Goal: Obtain resource: Obtain resource

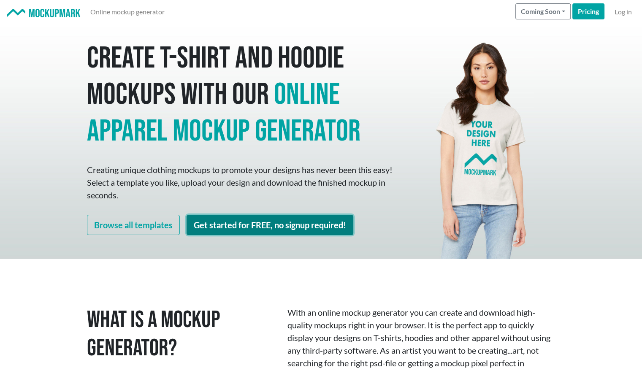
click at [222, 224] on link "Get started for FREE, no signup required!" at bounding box center [269, 225] width 167 height 20
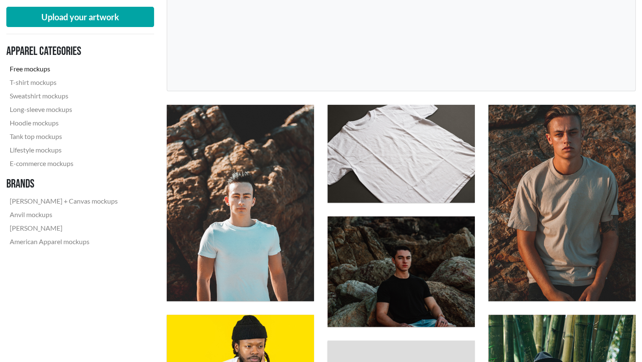
scroll to position [191, 0]
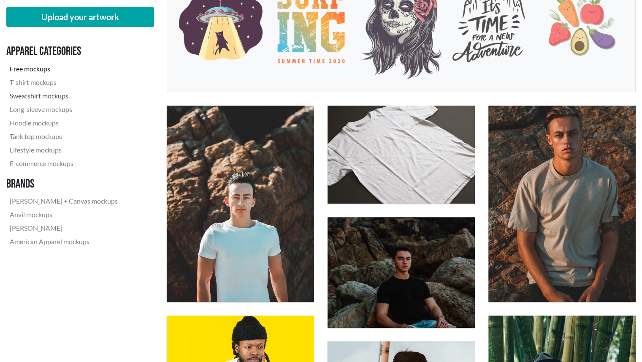
click at [39, 94] on link "Sweatshirt mockups" at bounding box center [63, 95] width 115 height 13
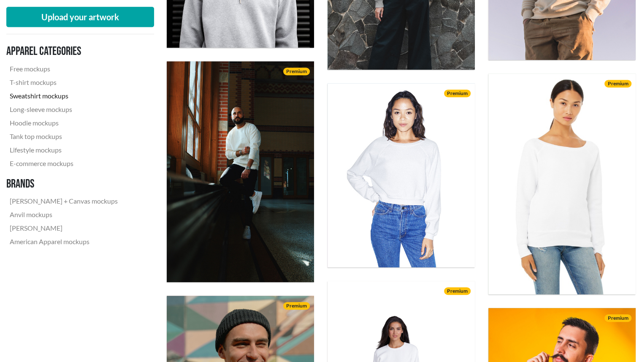
scroll to position [433, 0]
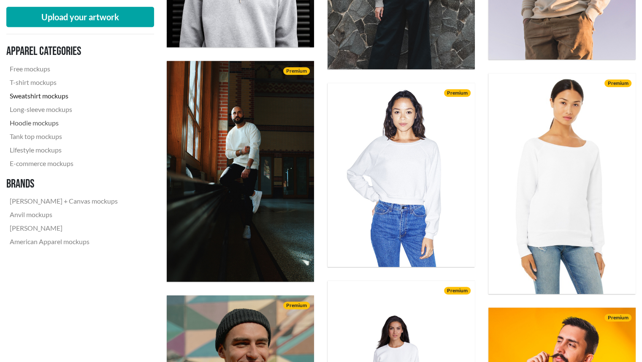
click at [55, 117] on link "Hoodie mockups" at bounding box center [63, 122] width 115 height 13
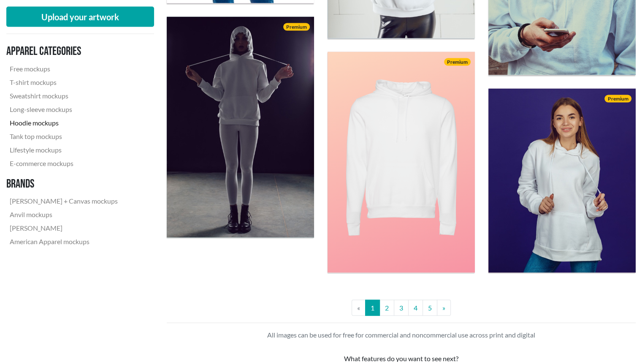
scroll to position [1709, 0]
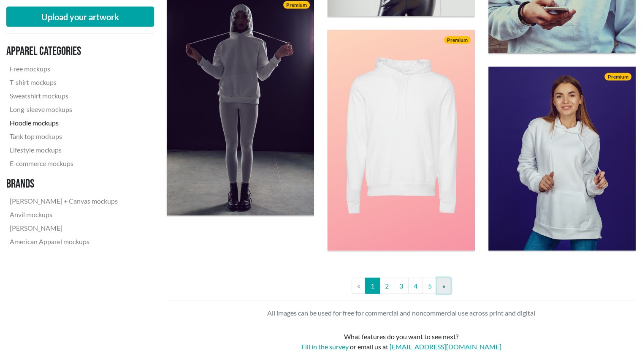
click at [444, 291] on link "» Next" at bounding box center [444, 286] width 14 height 16
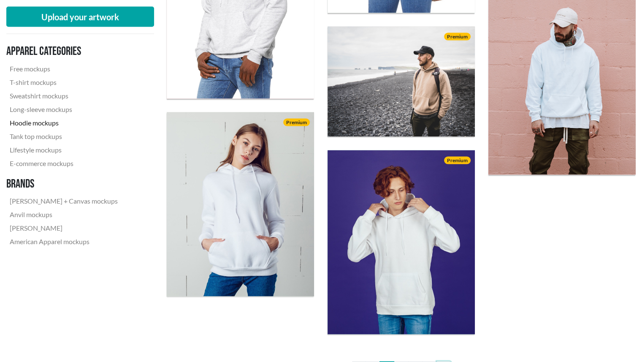
scroll to position [1640, 0]
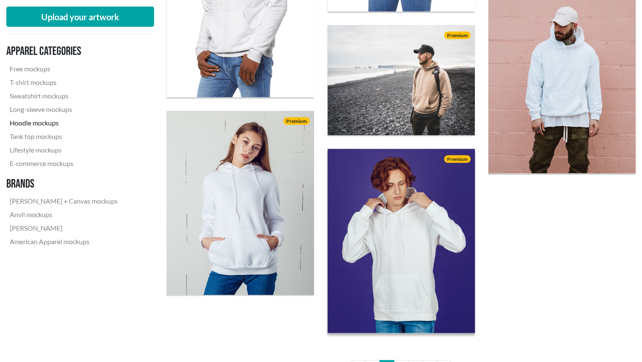
click at [405, 221] on img at bounding box center [401, 241] width 162 height 202
